Goal: Task Accomplishment & Management: Complete application form

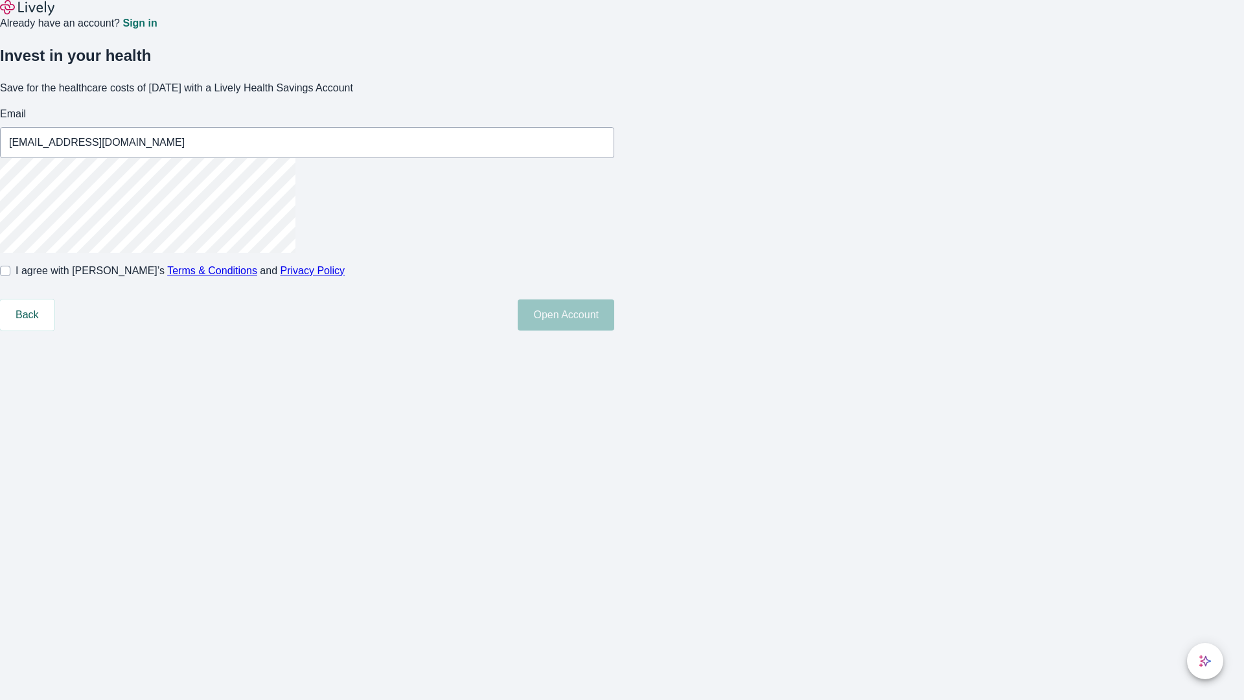
click at [10, 276] on input "I agree with Lively’s Terms & Conditions and Privacy Policy" at bounding box center [5, 271] width 10 height 10
checkbox input "true"
click at [614, 330] on button "Open Account" at bounding box center [566, 314] width 97 height 31
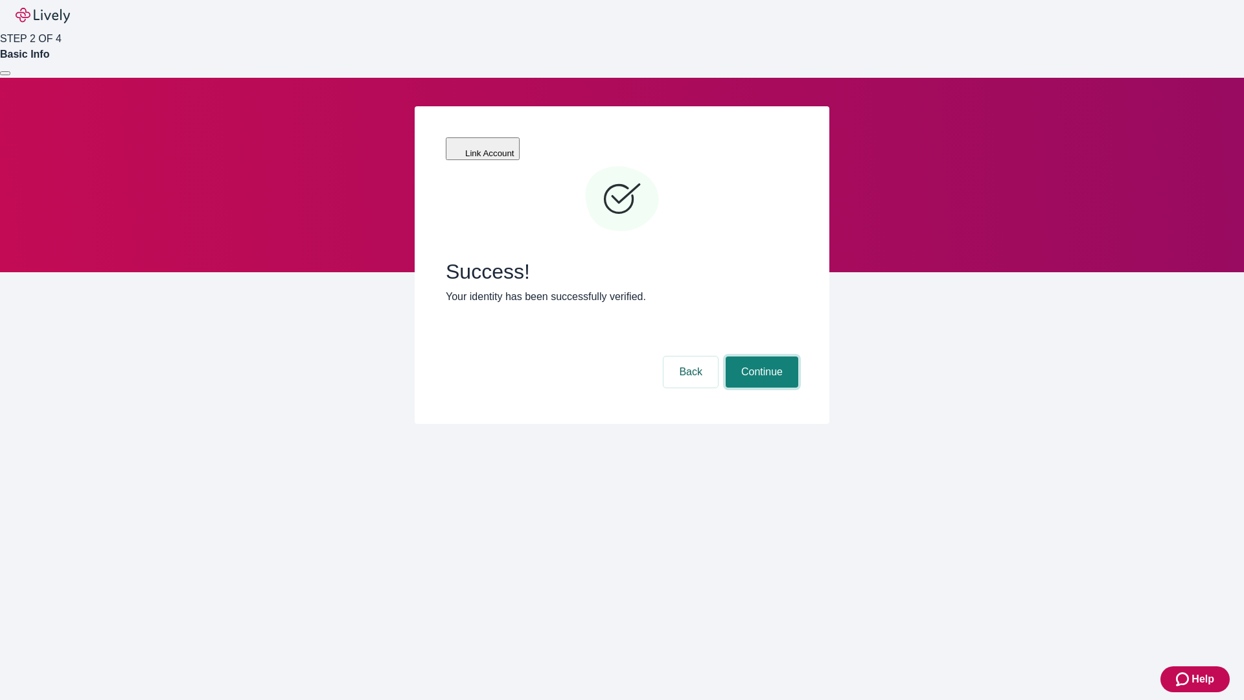
click at [760, 356] on button "Continue" at bounding box center [762, 371] width 73 height 31
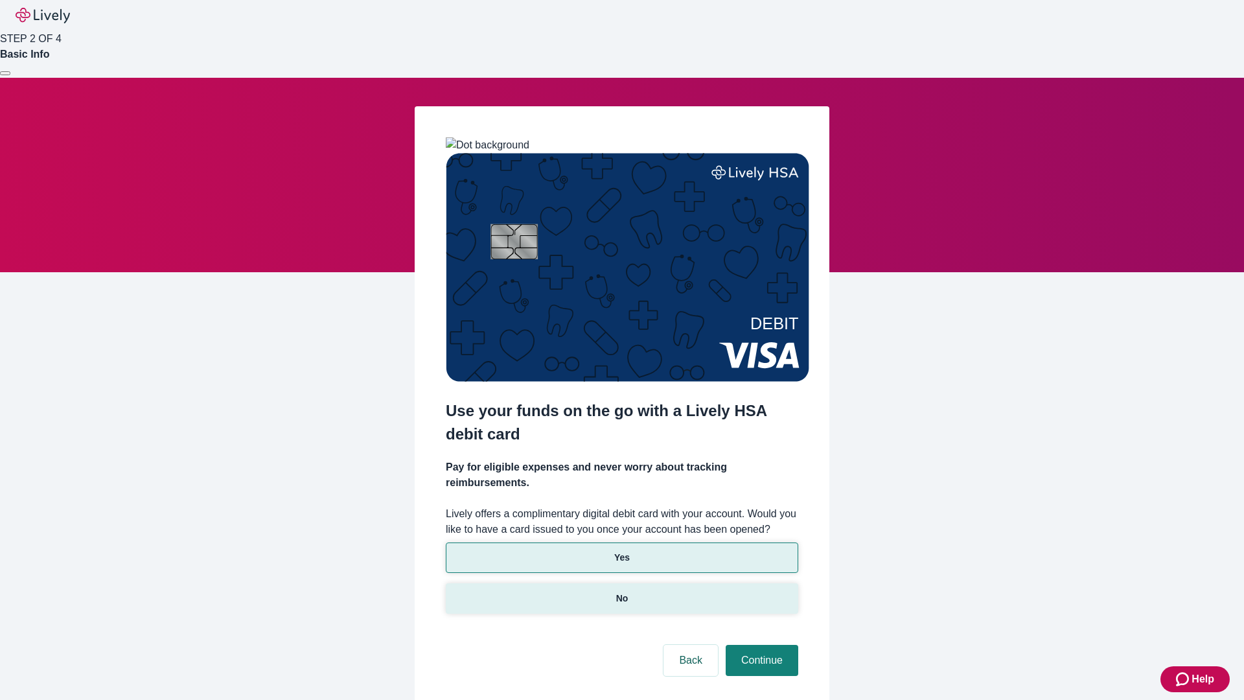
click at [621, 591] on p "No" at bounding box center [622, 598] width 12 height 14
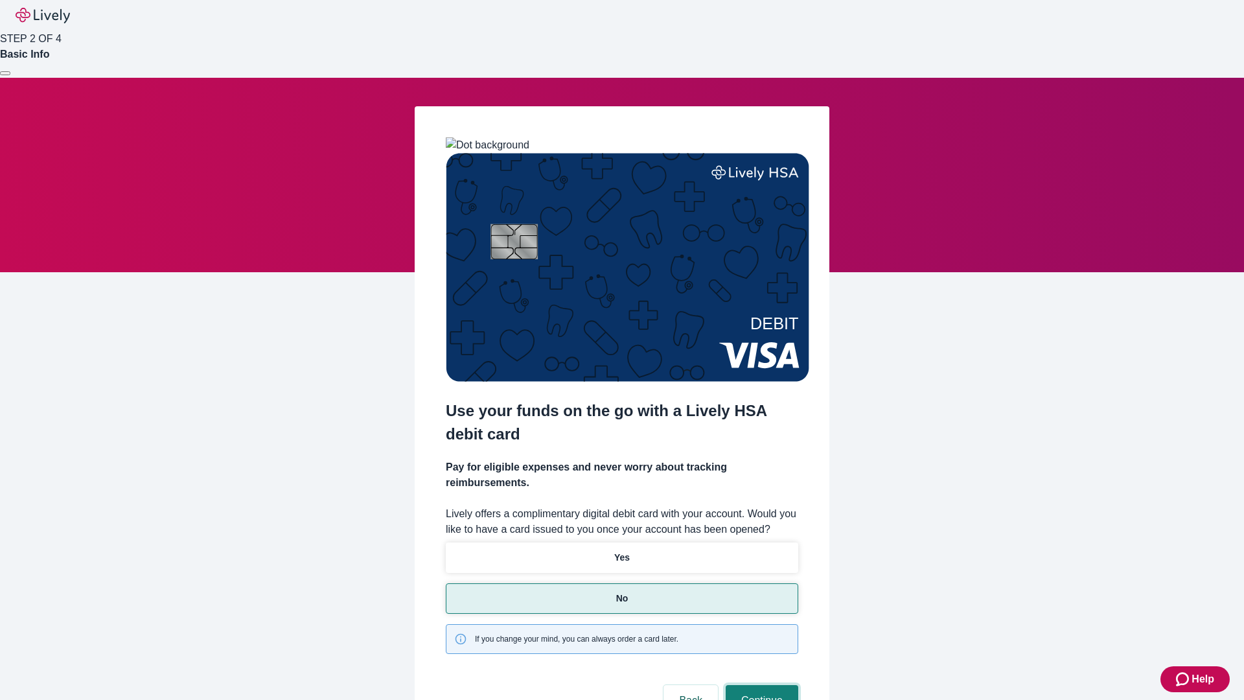
click at [760, 685] on button "Continue" at bounding box center [762, 700] width 73 height 31
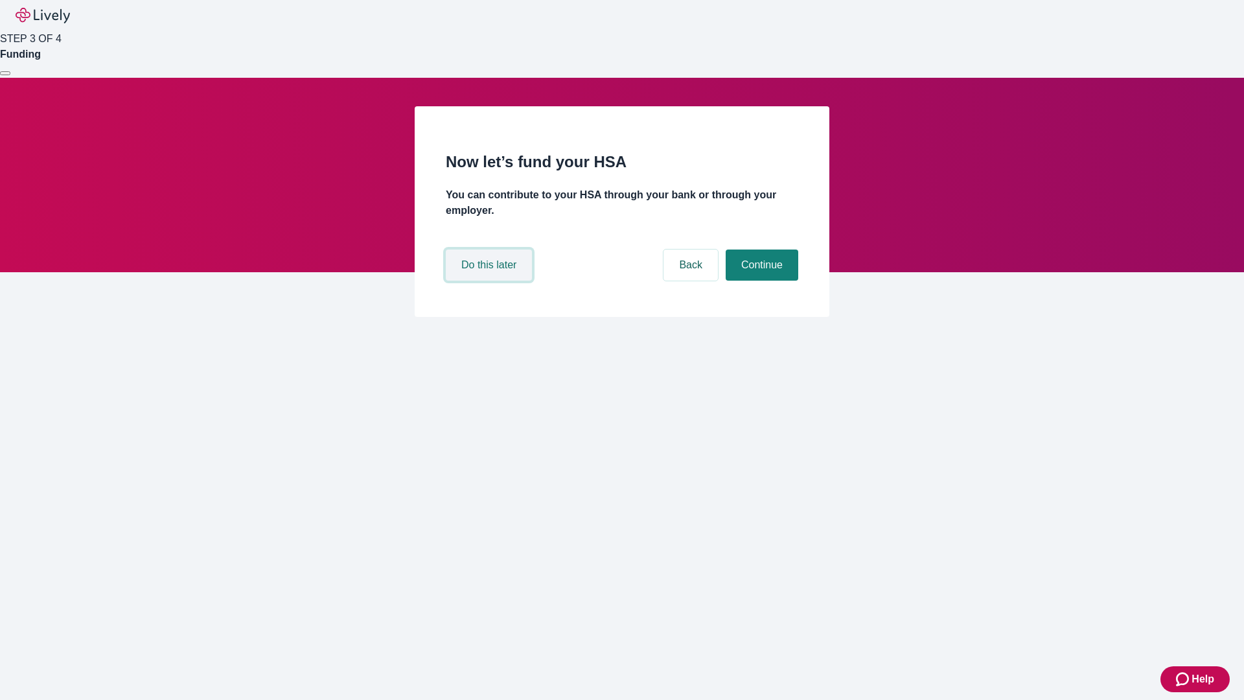
click at [490, 281] on button "Do this later" at bounding box center [489, 264] width 86 height 31
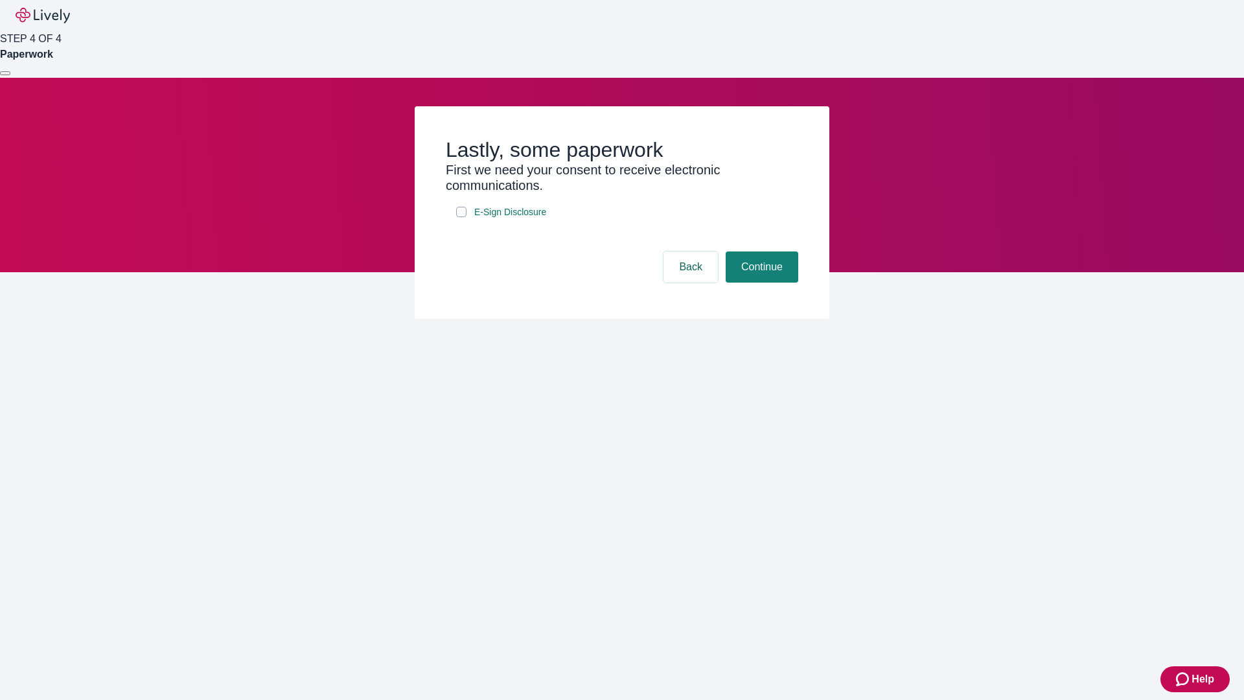
click at [461, 217] on input "E-Sign Disclosure" at bounding box center [461, 212] width 10 height 10
checkbox input "true"
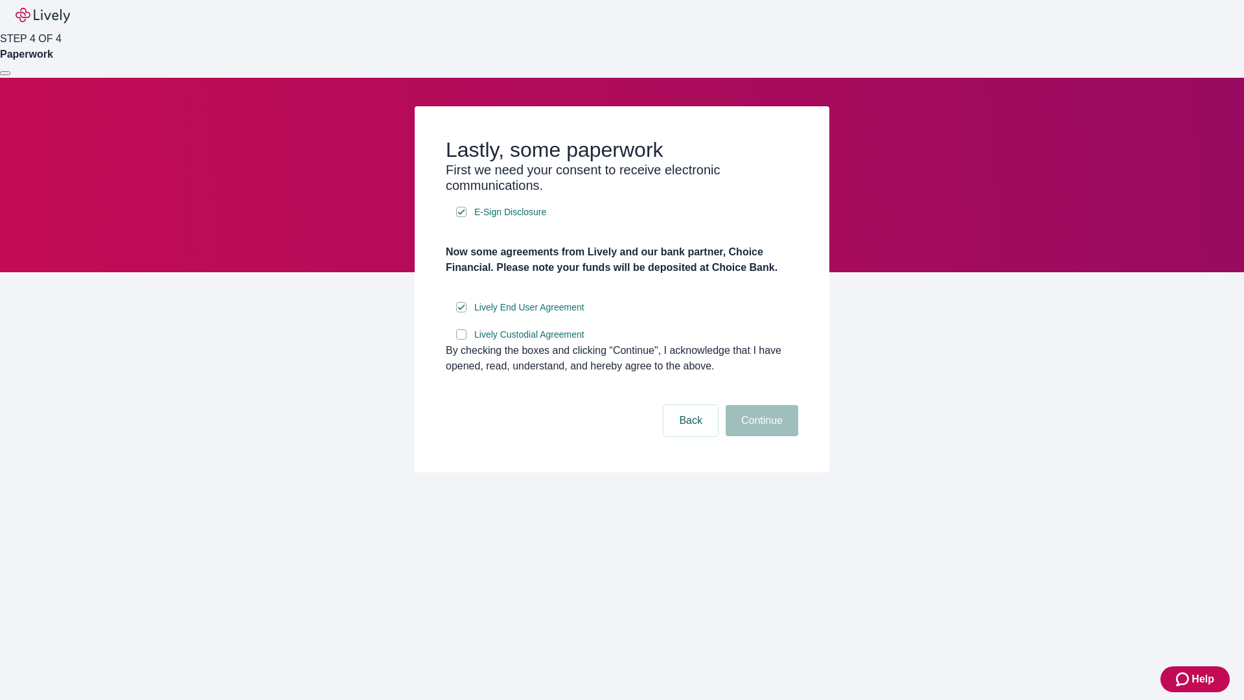
click at [461, 339] on input "Lively Custodial Agreement" at bounding box center [461, 334] width 10 height 10
checkbox input "true"
click at [760, 436] on button "Continue" at bounding box center [762, 420] width 73 height 31
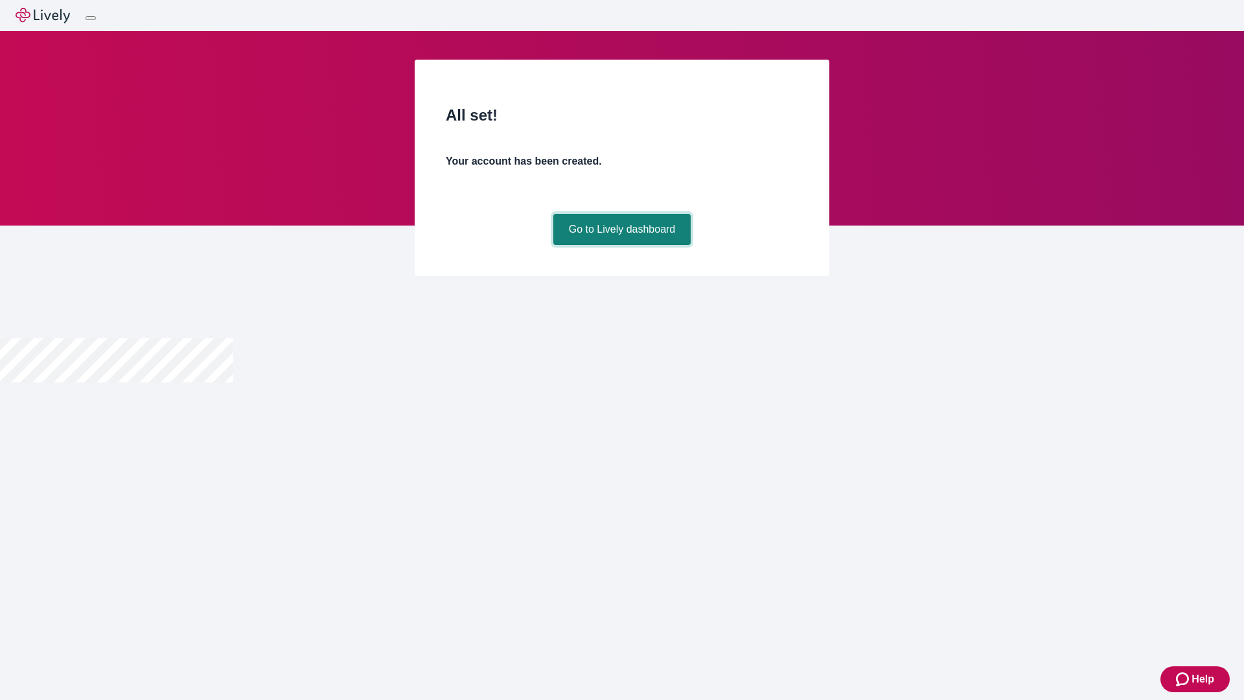
click at [621, 245] on link "Go to Lively dashboard" at bounding box center [622, 229] width 138 height 31
